Goal: Information Seeking & Learning: Learn about a topic

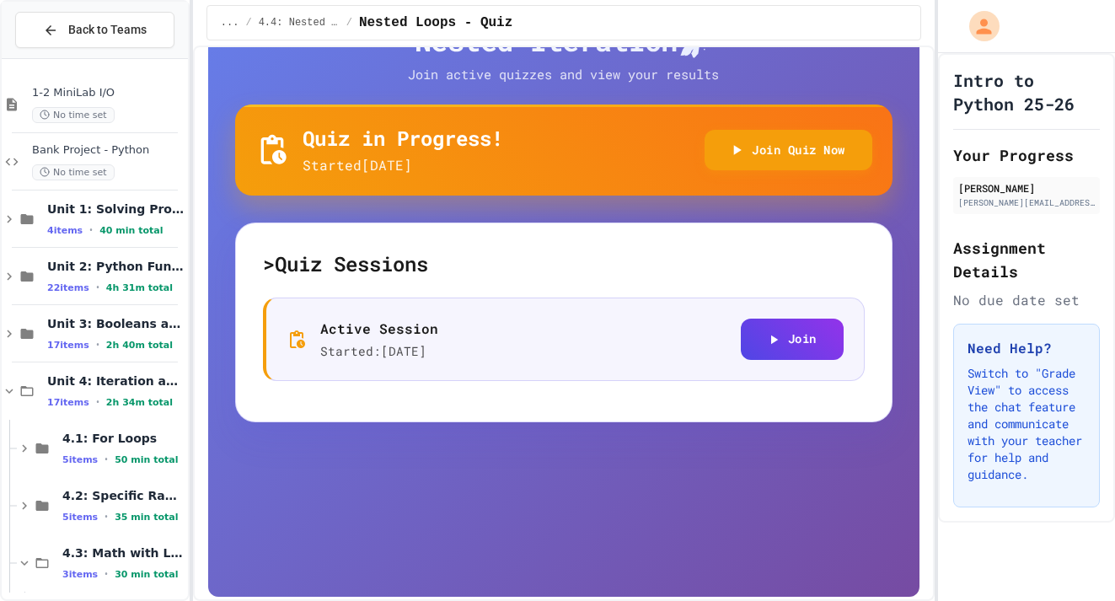
scroll to position [188, 0]
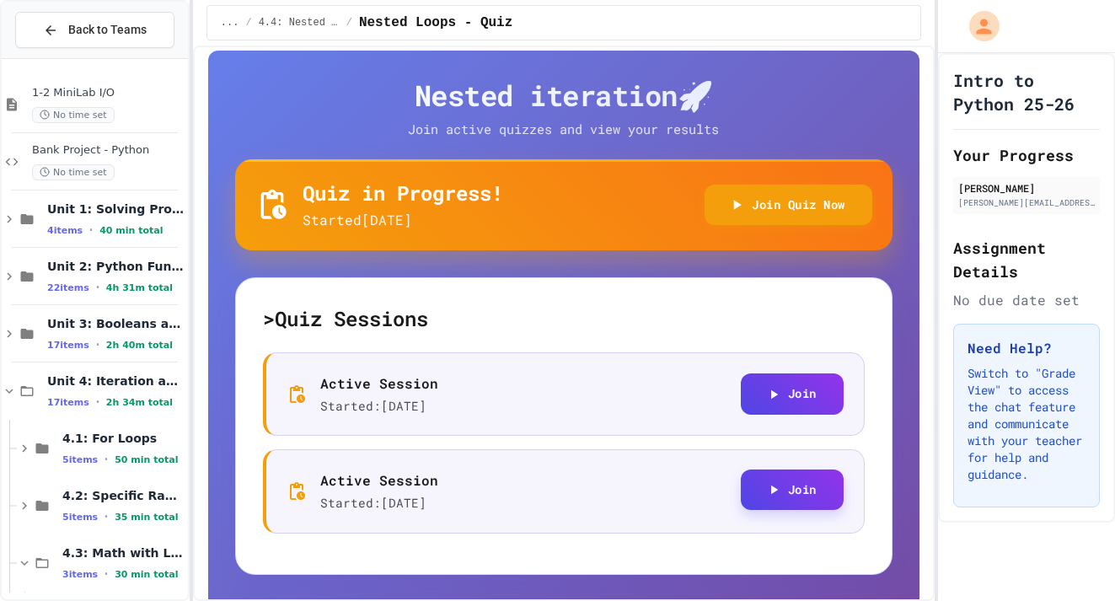
click at [810, 498] on button "Join" at bounding box center [792, 489] width 103 height 41
click at [804, 386] on button "Join" at bounding box center [792, 392] width 103 height 41
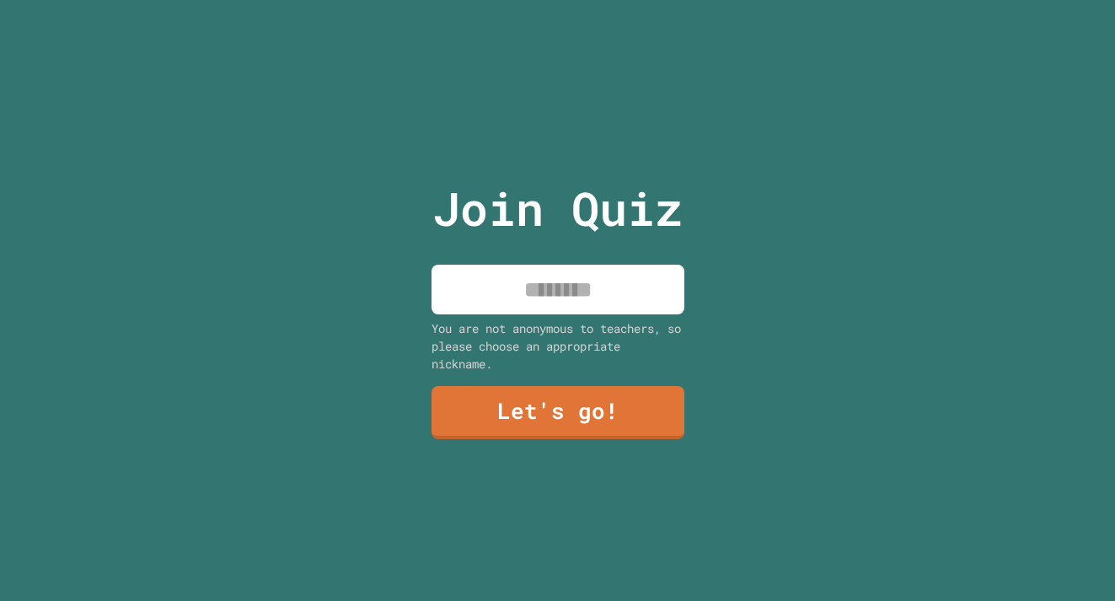
click at [564, 296] on input at bounding box center [557, 290] width 253 height 50
type input "******"
click at [629, 408] on link "Let's go!" at bounding box center [558, 411] width 254 height 56
click at [567, 280] on input at bounding box center [557, 290] width 253 height 50
type input "******"
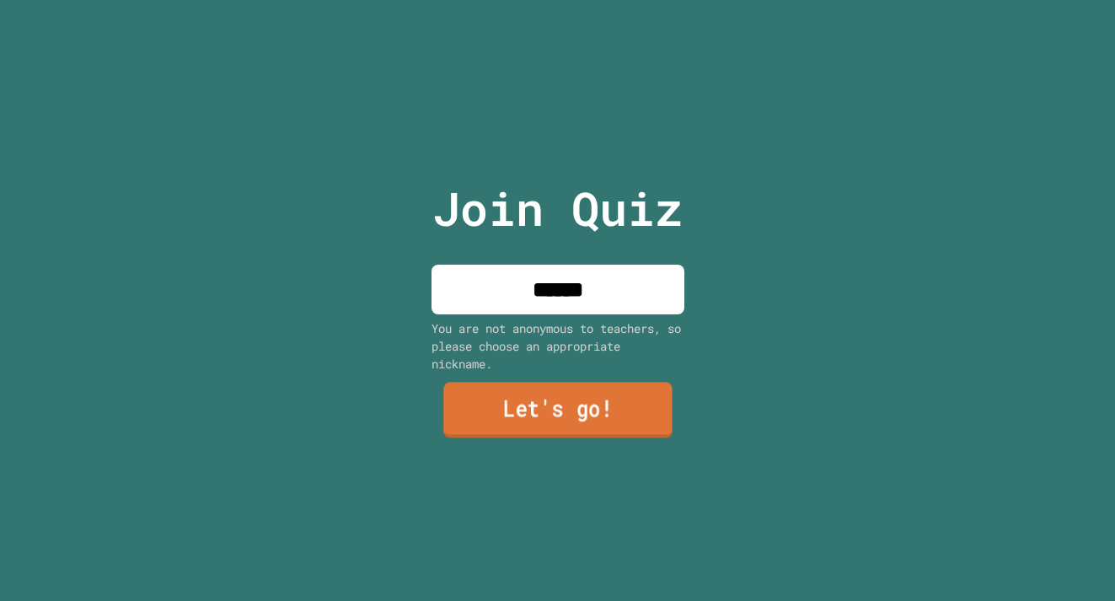
click at [614, 394] on link "Let's go!" at bounding box center [557, 411] width 228 height 56
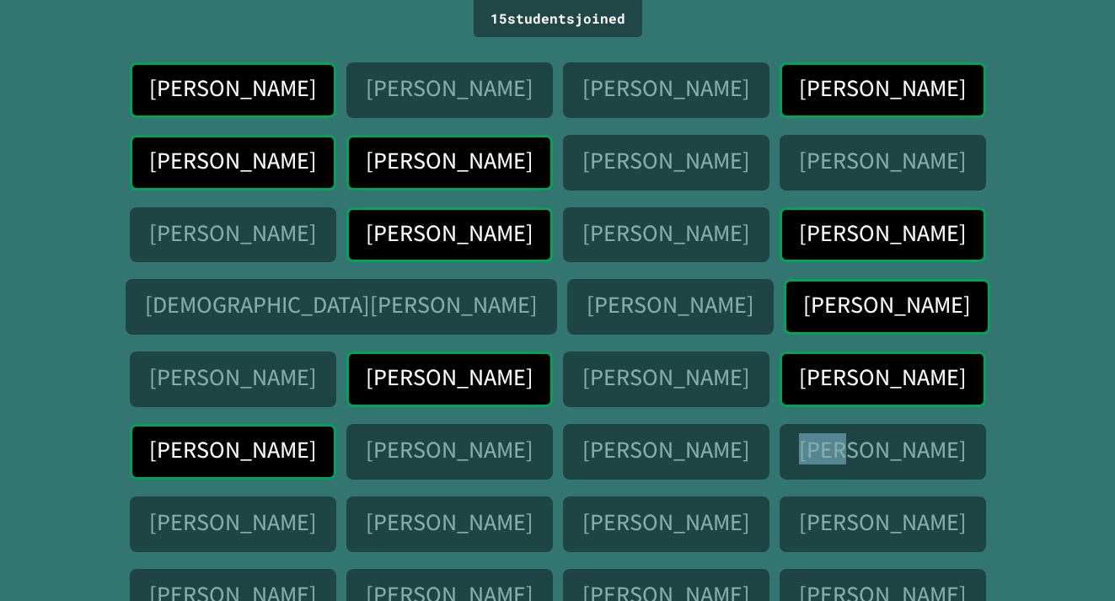
drag, startPoint x: 497, startPoint y: 379, endPoint x: 540, endPoint y: 382, distance: 43.0
click at [779, 424] on div "Bennett Smith" at bounding box center [882, 455] width 206 height 62
drag, startPoint x: 561, startPoint y: 303, endPoint x: 665, endPoint y: 317, distance: 104.5
click at [336, 496] on div "Hannah Smith" at bounding box center [233, 524] width 206 height 56
click at [799, 364] on p "Bella Watts" at bounding box center [882, 377] width 166 height 26
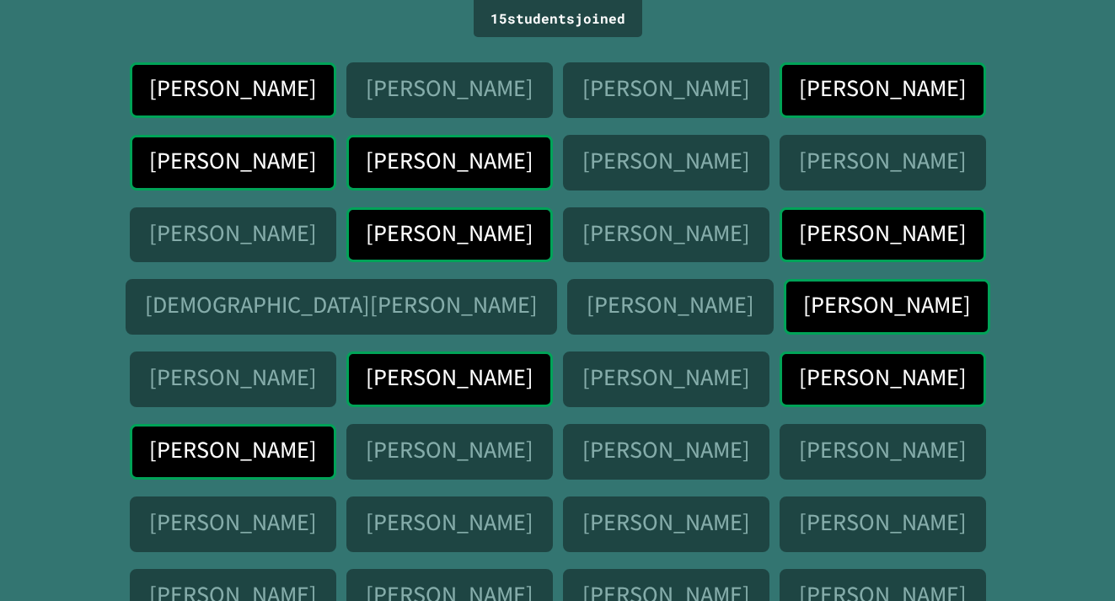
click at [594, 364] on p "Zhuo Diao" at bounding box center [665, 377] width 166 height 26
click at [598, 364] on p "Zhuo Diao" at bounding box center [665, 377] width 166 height 26
drag, startPoint x: 579, startPoint y: 303, endPoint x: 628, endPoint y: 305, distance: 48.9
click at [628, 305] on div "Nurim Yoo Derek Tseng sofia jaroniec Joe Wilson Will Harper George Garn Preston…" at bounding box center [557, 491] width 1030 height 858
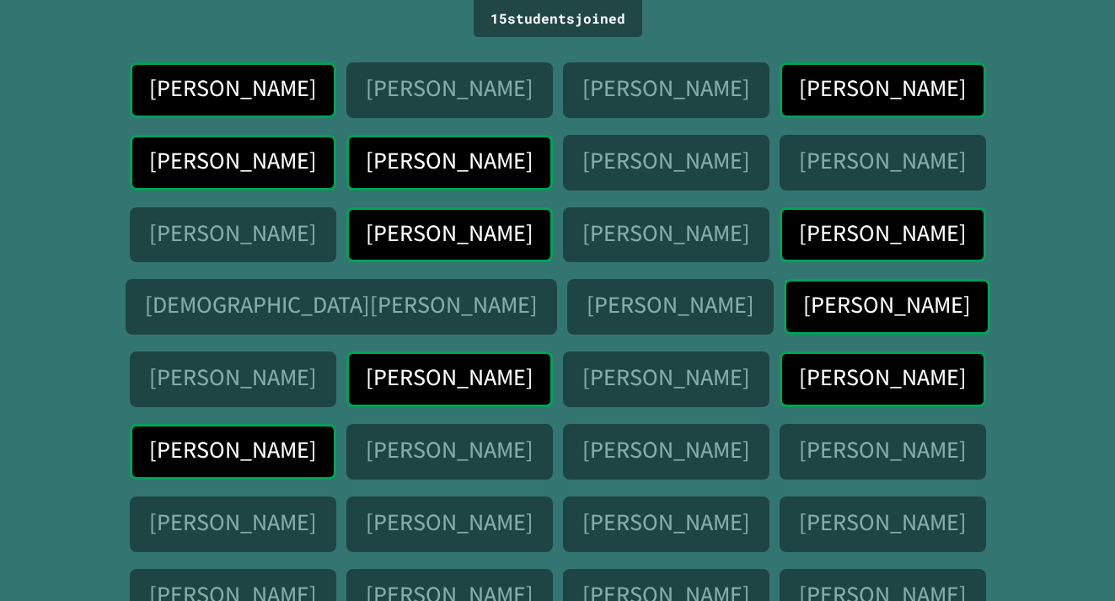
click at [628, 305] on div "Nurim Yoo Derek Tseng sofia jaroniec Joe Wilson Will Harper George Garn Preston…" at bounding box center [557, 491] width 1030 height 858
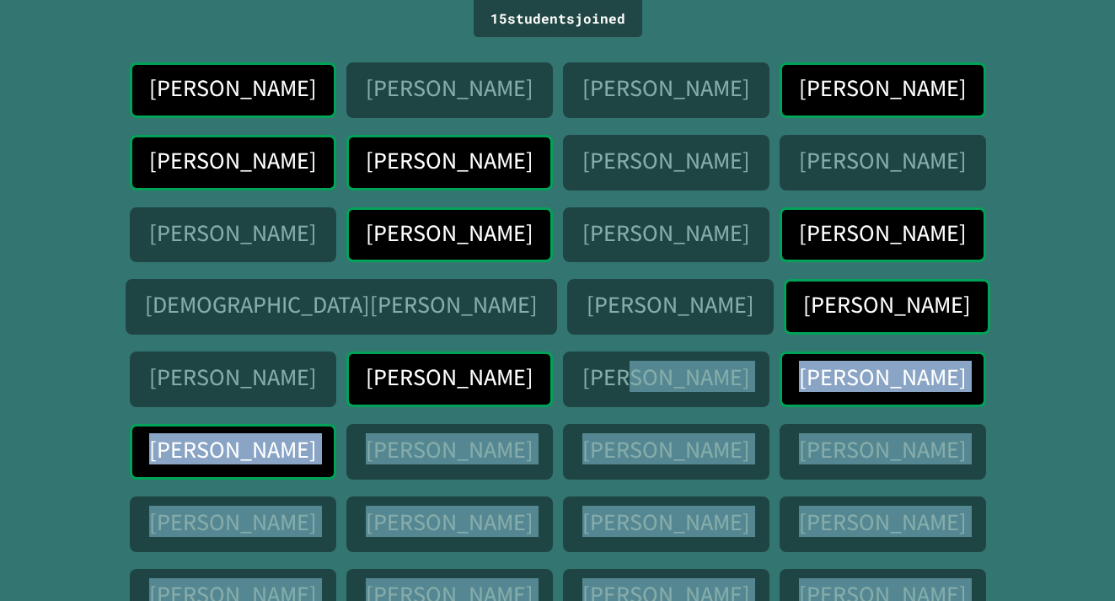
drag, startPoint x: 549, startPoint y: 303, endPoint x: 1057, endPoint y: 613, distance: 595.2
click at [1057, 600] on html "We are updating our servers at 9:30PM EST on 9/19/2025. JuiceMind should contin…" at bounding box center [557, 300] width 1115 height 601
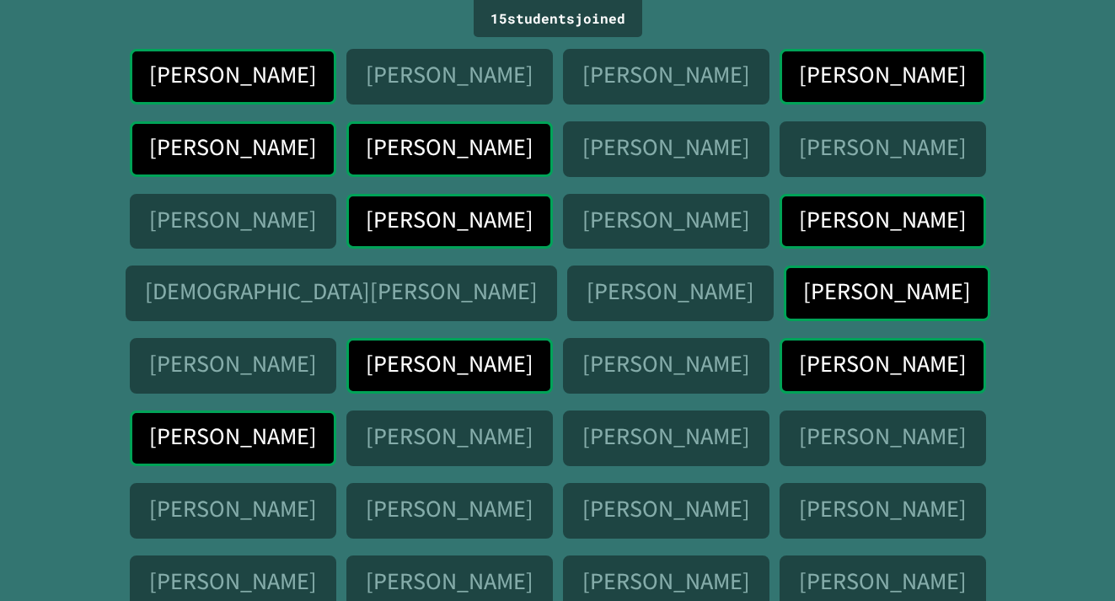
click at [769, 555] on div "Charles Swartz" at bounding box center [666, 583] width 206 height 56
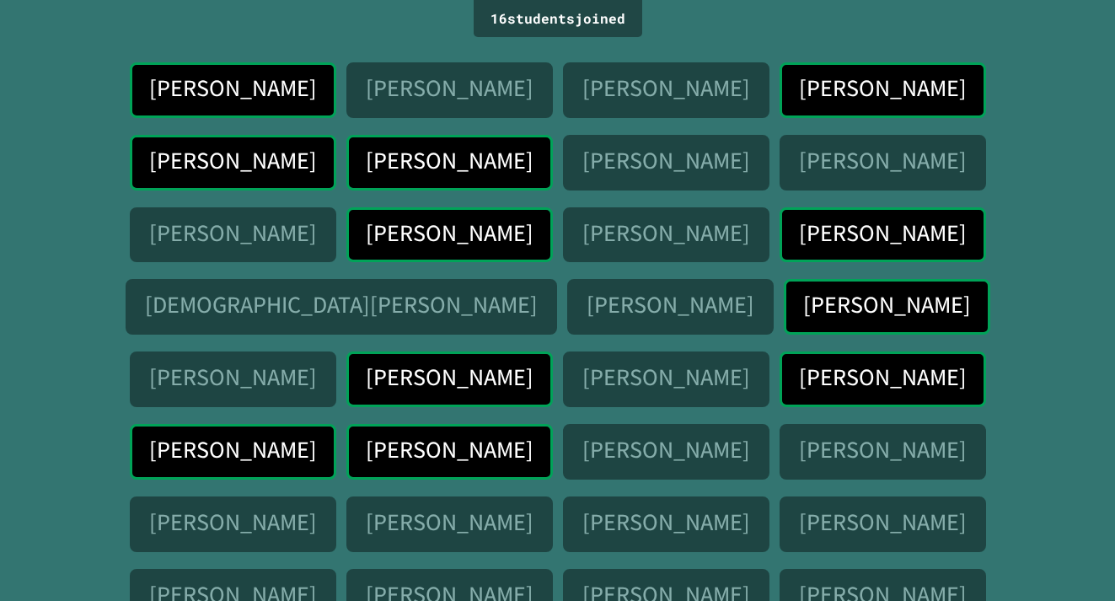
scroll to position [0, 0]
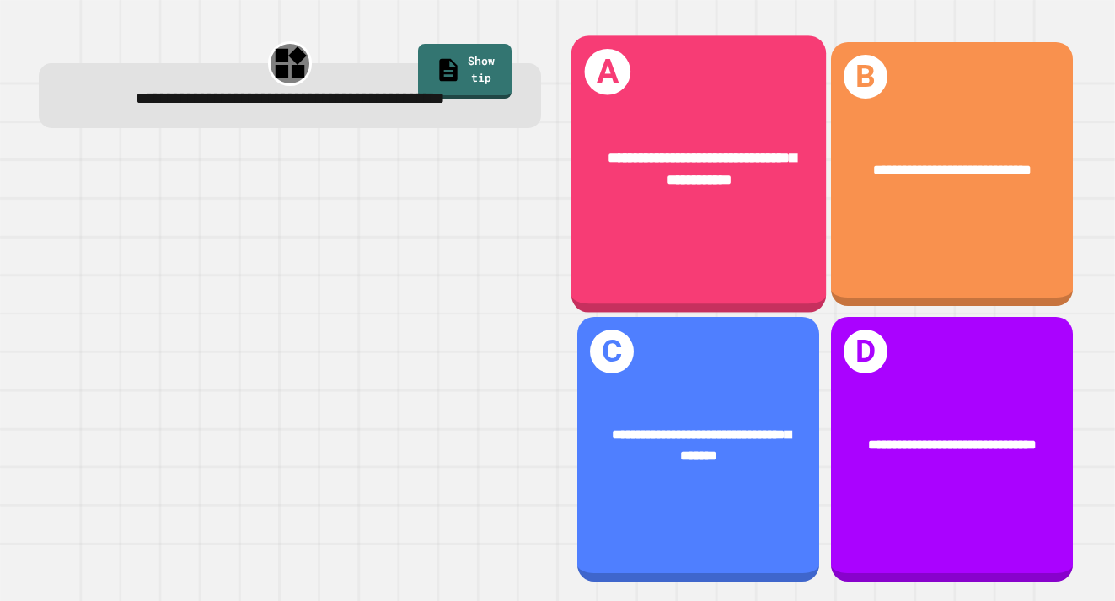
click at [691, 222] on div "**********" at bounding box center [698, 173] width 254 height 277
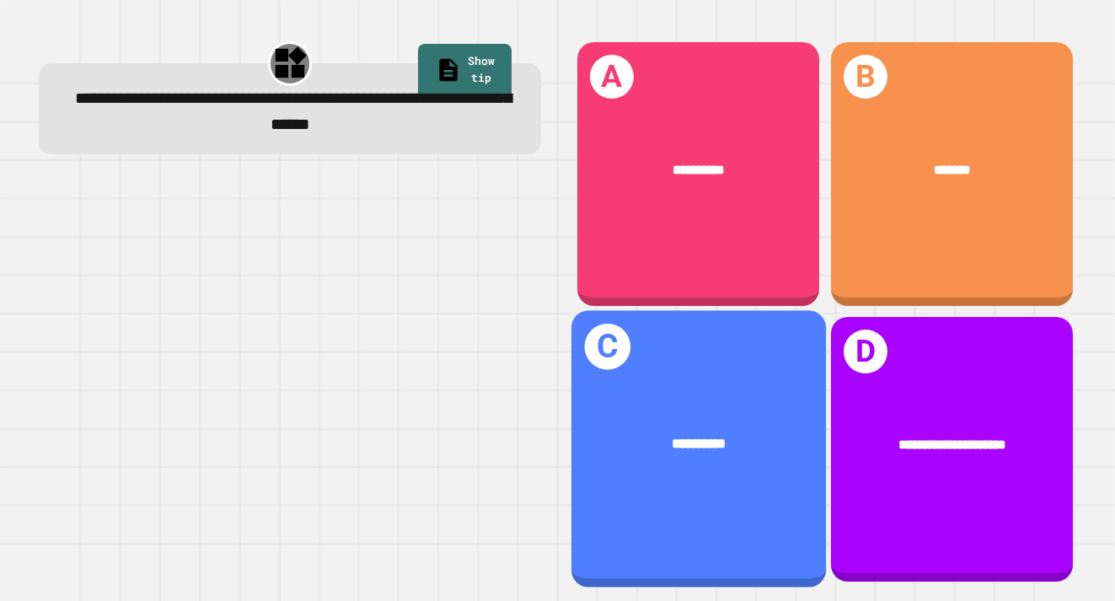
click at [697, 417] on div "**********" at bounding box center [698, 444] width 254 height 78
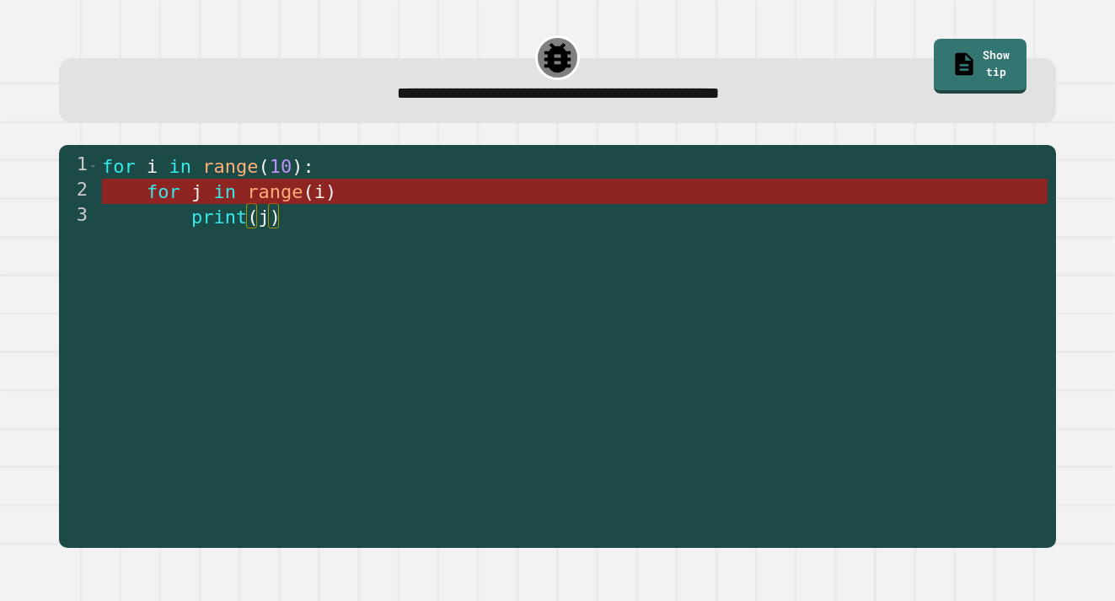
click at [326, 194] on span ")" at bounding box center [330, 191] width 11 height 21
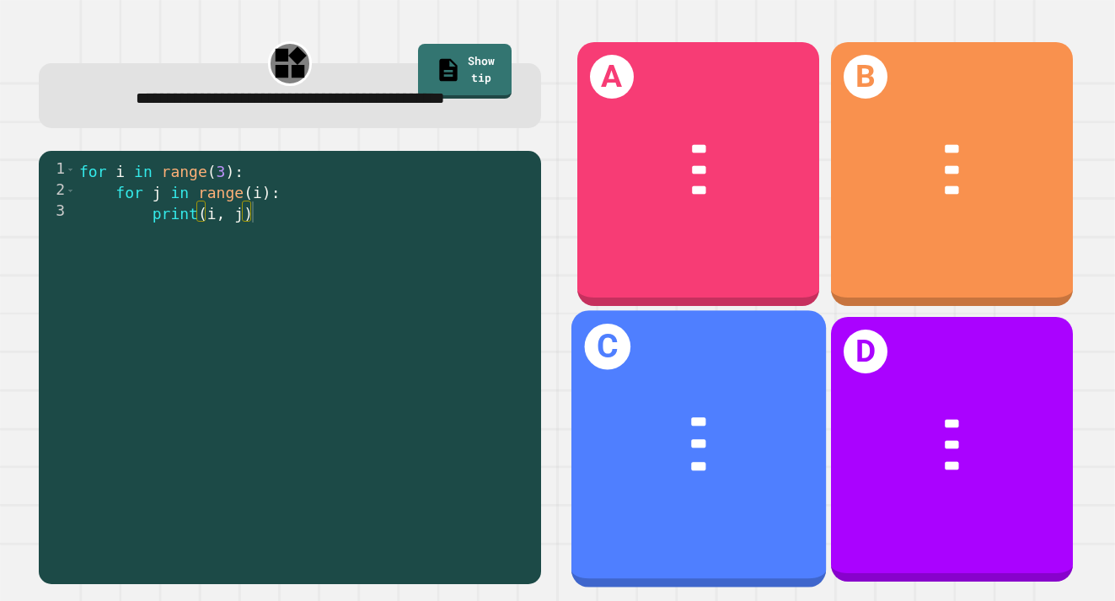
click at [730, 409] on div "*** *** ***" at bounding box center [698, 444] width 254 height 122
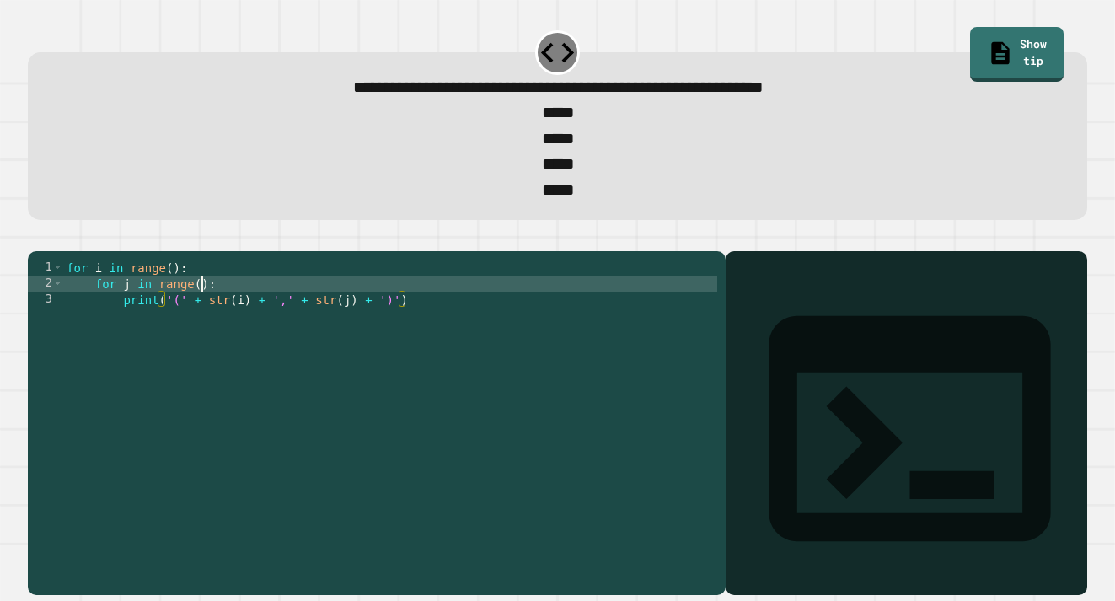
click at [203, 318] on div "for i in range ( ) : for j in range ( ) : print ( '(' + str ( i ) + ',' + str (…" at bounding box center [390, 412] width 654 height 304
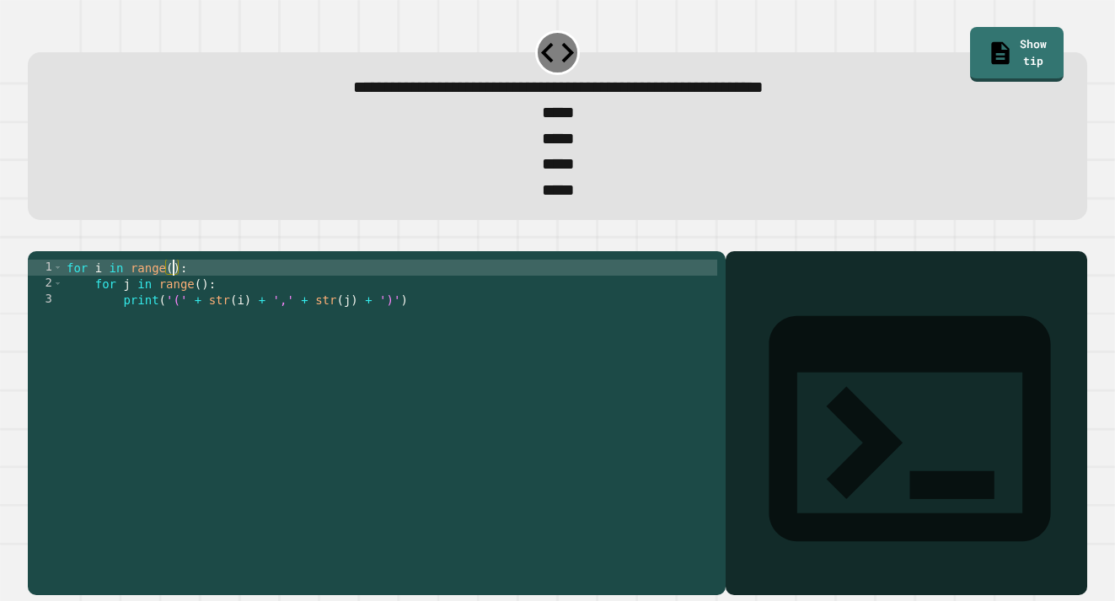
click at [174, 303] on div "for i in range ( ) : for j in range ( ) : print ( '(' + str ( i ) + ',' + str (…" at bounding box center [390, 412] width 654 height 304
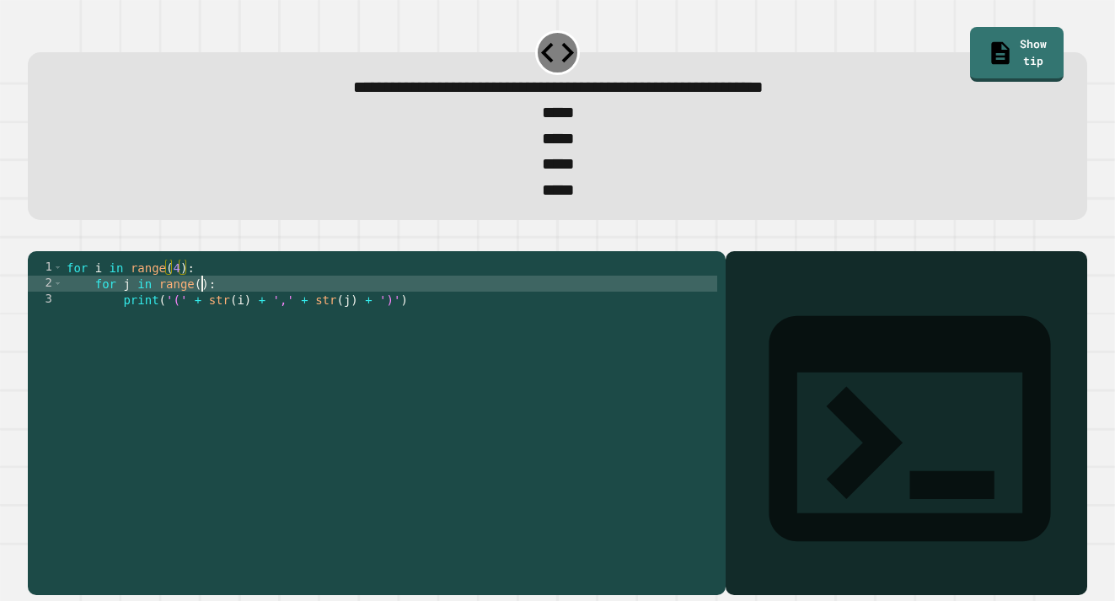
click at [202, 326] on div "for i in range ( 4 ) : for j in range ( ) : print ( '(' + str ( i ) + ',' + str…" at bounding box center [390, 412] width 654 height 304
click at [71, 251] on div at bounding box center [557, 241] width 1059 height 20
click at [36, 238] on button "button" at bounding box center [36, 238] width 0 height 0
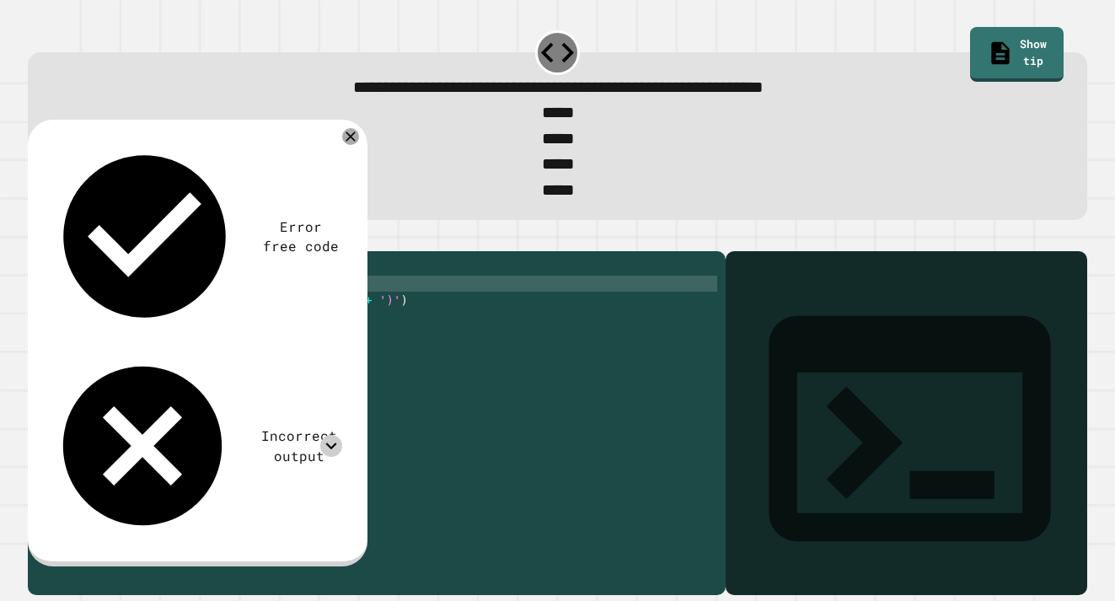
click at [329, 435] on icon at bounding box center [331, 446] width 22 height 22
click at [329, 442] on icon at bounding box center [330, 445] width 11 height 7
click at [354, 143] on icon at bounding box center [350, 136] width 20 height 20
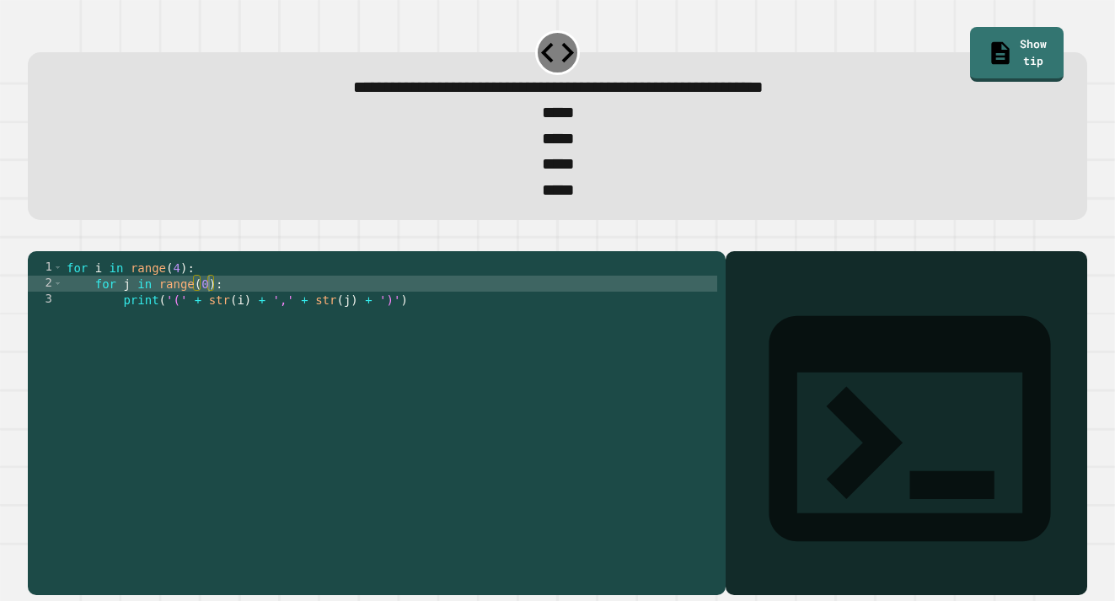
click at [226, 348] on div "for i in range ( 4 ) : for j in range ( 0 ) : print ( '(' + str ( i ) + ',' + s…" at bounding box center [390, 412] width 654 height 304
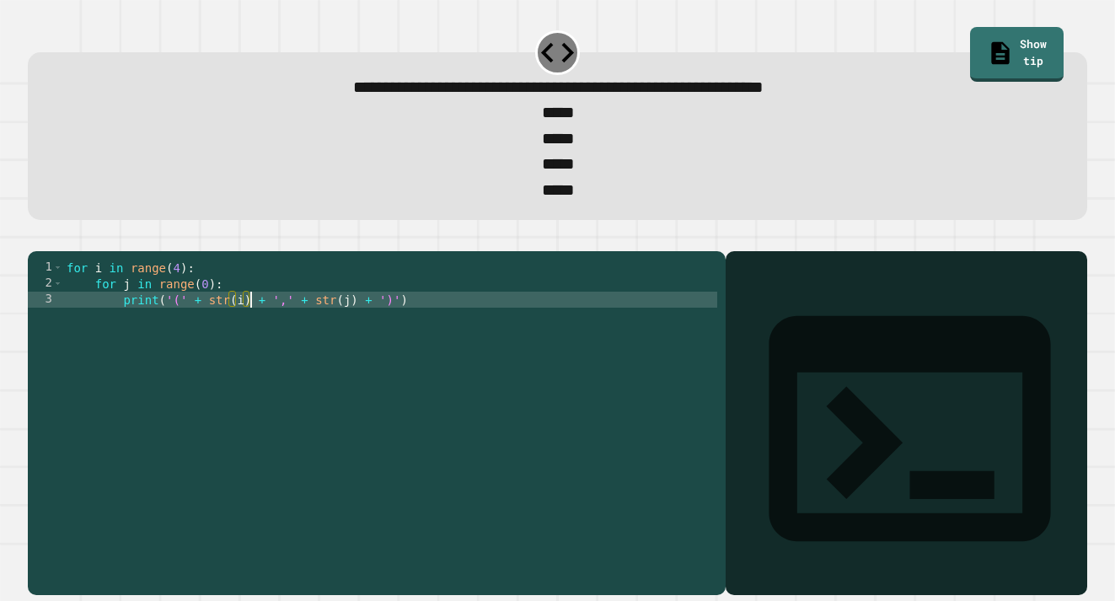
click at [250, 336] on div "for i in range ( 4 ) : for j in range ( 0 ) : print ( '(' + str ( i ) + ',' + s…" at bounding box center [390, 412] width 654 height 304
click at [211, 336] on div "for i in range ( 4 ) : for j in range ( 0 ) : print ( '(' + str ( i ) + ',' + s…" at bounding box center [390, 412] width 654 height 304
click at [183, 337] on div "for i in range ( 4 ) : for j in range ( 0 ) : print ( '(' + str ( i ) + ',' + s…" at bounding box center [390, 412] width 654 height 304
click at [188, 335] on div "for i in range ( 4 ) : for j in range ( 0 ) : print ( '(' + str ( i ) + ',' + s…" at bounding box center [390, 412] width 654 height 304
click at [286, 340] on div "for i in range ( 4 ) : for j in range ( 0 ) : print ( '(' + str ( i ) + ',' + s…" at bounding box center [390, 412] width 654 height 304
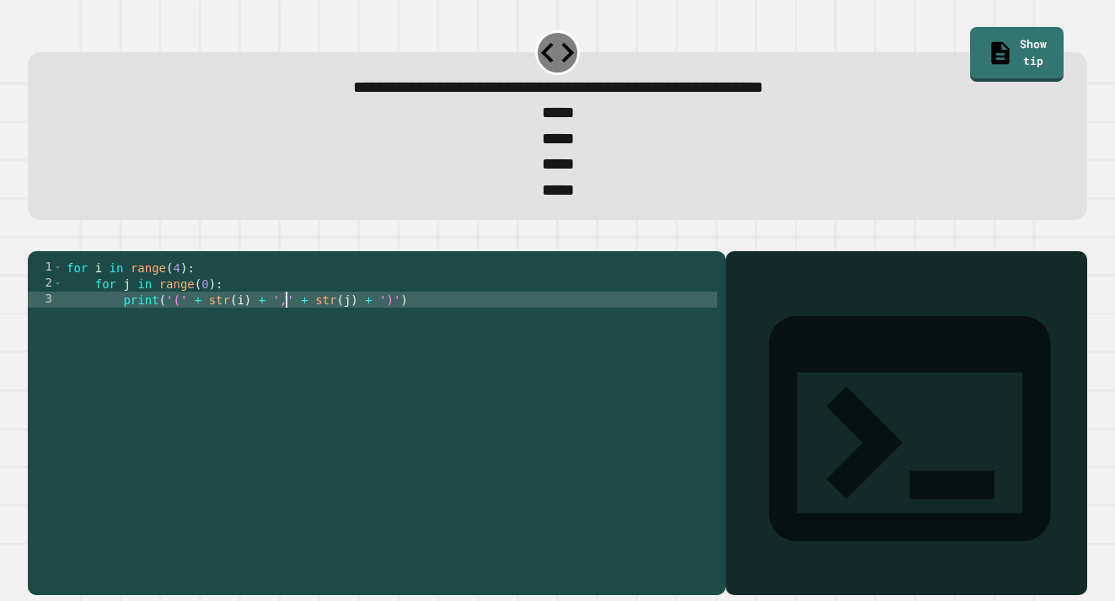
click at [251, 338] on div "for i in range ( 4 ) : for j in range ( 0 ) : print ( '(' + str ( i ) + ',' + s…" at bounding box center [390, 412] width 654 height 304
click at [351, 336] on div "for i in range ( 4 ) : for j in range ( 0 ) : print ( '(' + str ( i ) + ',' + s…" at bounding box center [390, 412] width 654 height 304
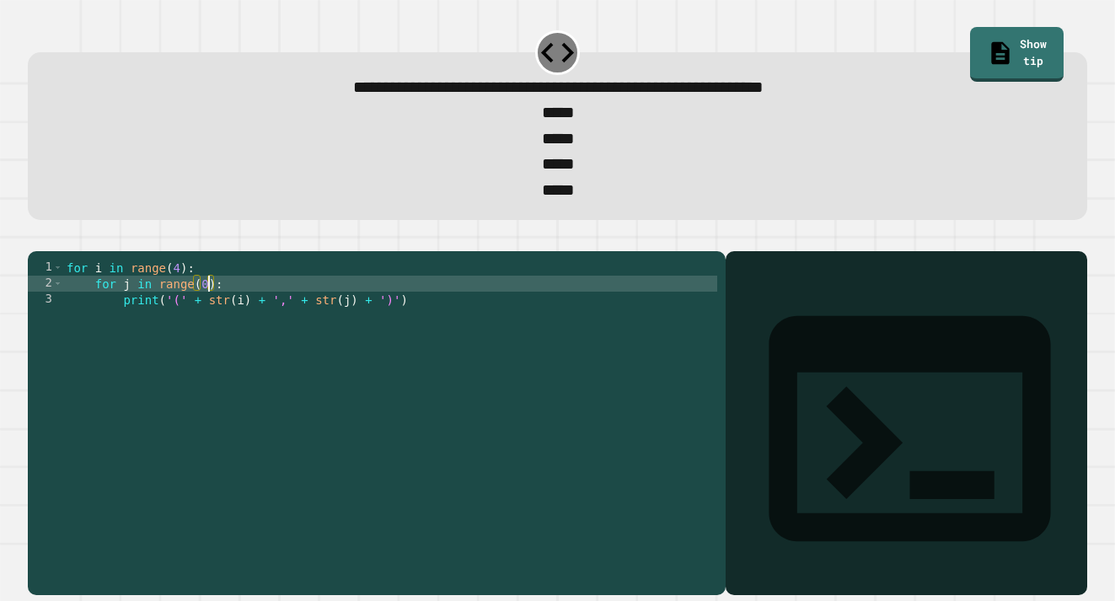
click at [208, 321] on div "for i in range ( 4 ) : for j in range ( 0 ) : print ( '(' + str ( i ) + ',' + s…" at bounding box center [390, 412] width 654 height 304
type textarea "**********"
click at [36, 238] on icon "button" at bounding box center [36, 238] width 0 height 0
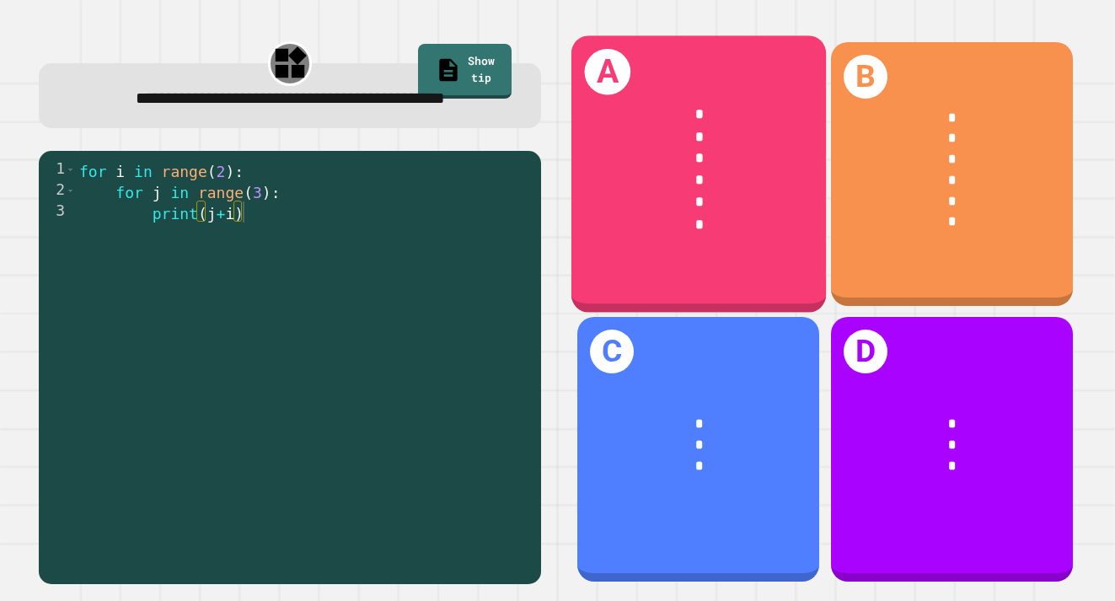
click at [687, 206] on div "*" at bounding box center [698, 202] width 197 height 22
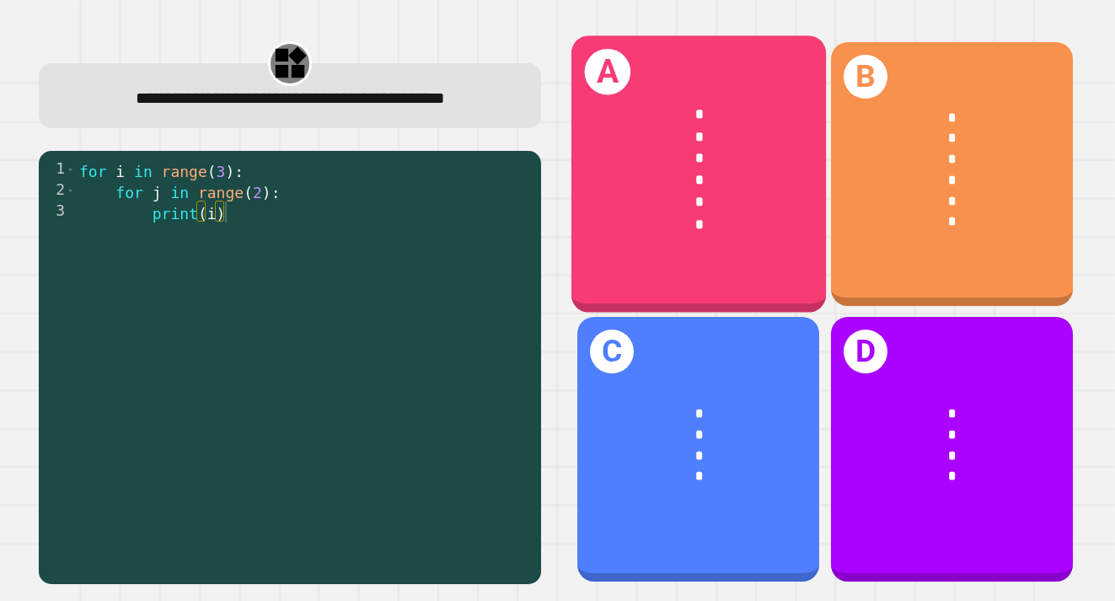
click at [725, 229] on div "*" at bounding box center [698, 224] width 197 height 22
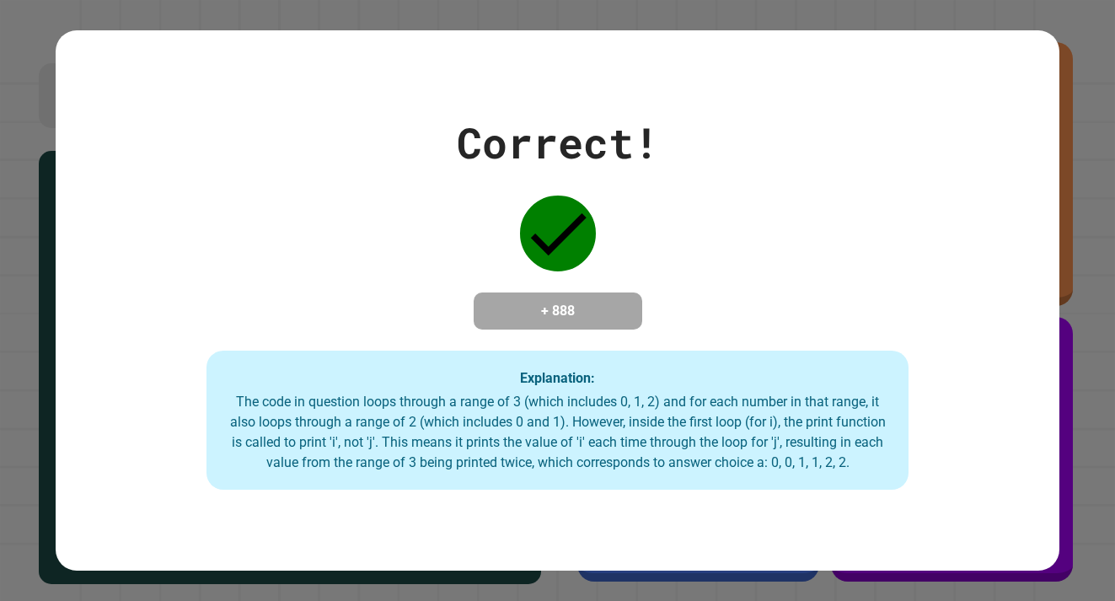
click at [828, 197] on div "Correct! + 888 Explanation: The code in question loops through a range of 3 (wh…" at bounding box center [557, 300] width 1003 height 379
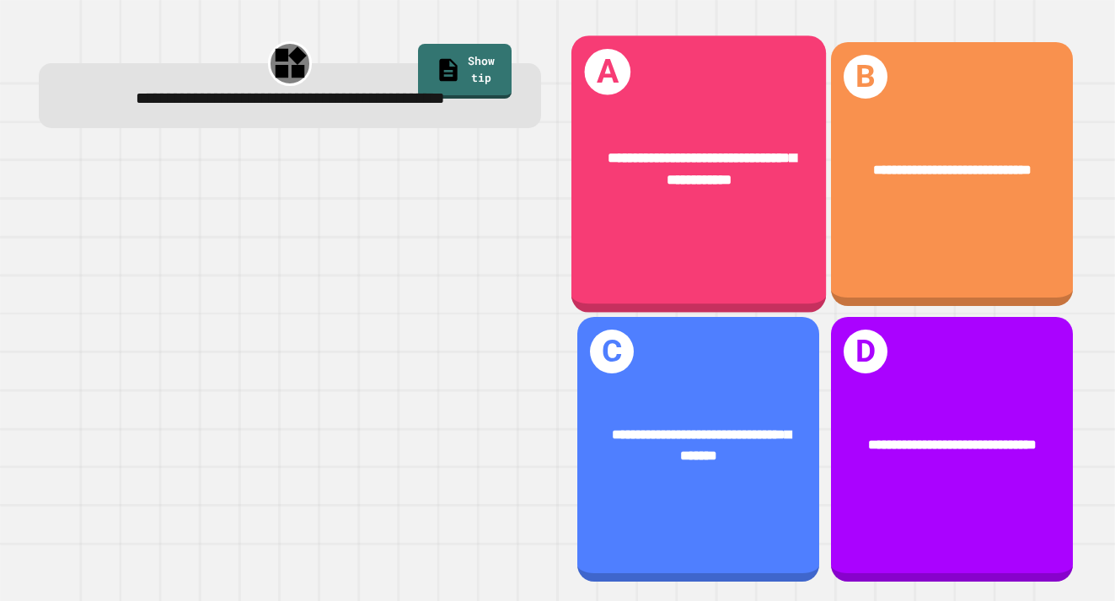
click at [737, 169] on div "**********" at bounding box center [698, 169] width 197 height 44
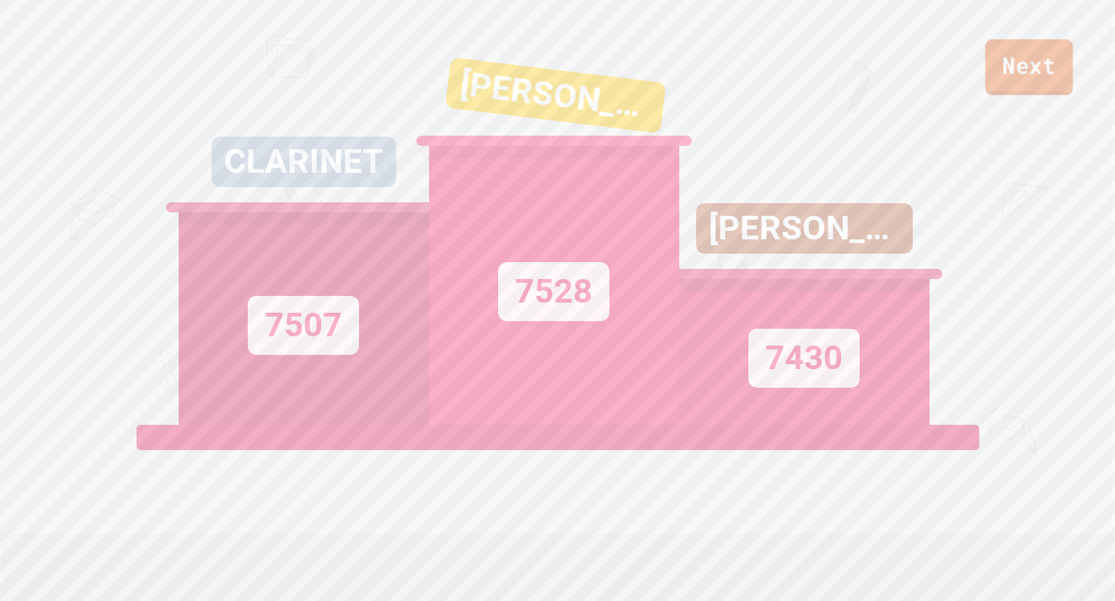
click at [1041, 77] on link "Next" at bounding box center [1029, 68] width 88 height 56
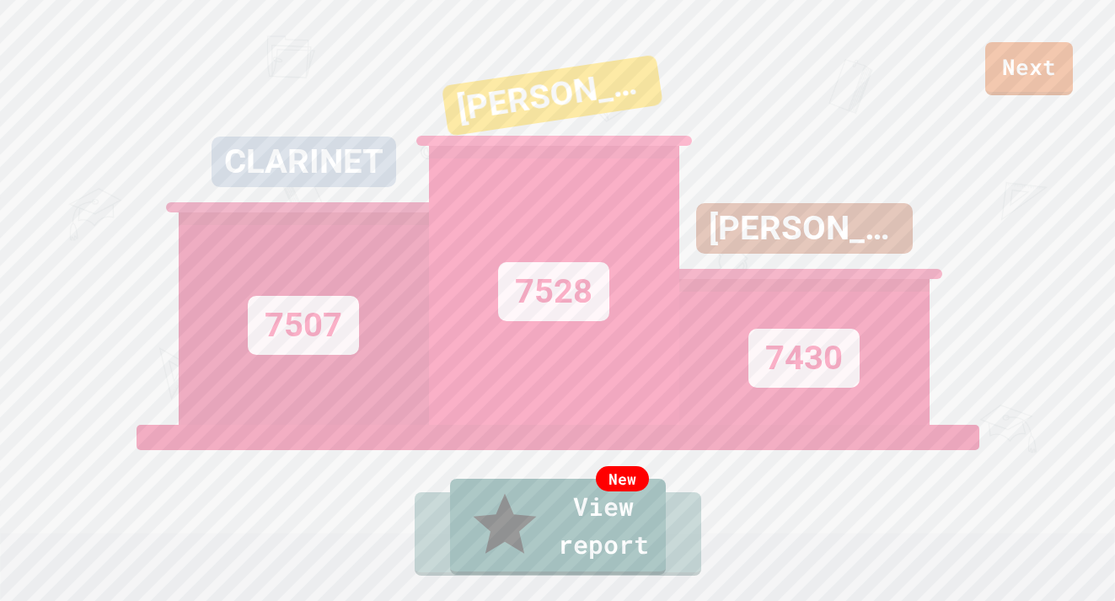
drag, startPoint x: 598, startPoint y: 389, endPoint x: 646, endPoint y: 325, distance: 80.0
